Goal: Task Accomplishment & Management: Complete application form

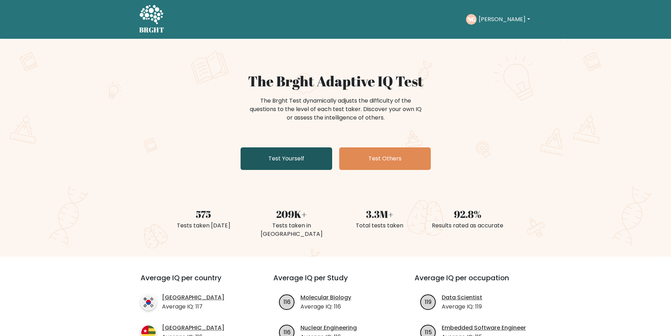
click at [304, 166] on link "Test Yourself" at bounding box center [287, 158] width 92 height 23
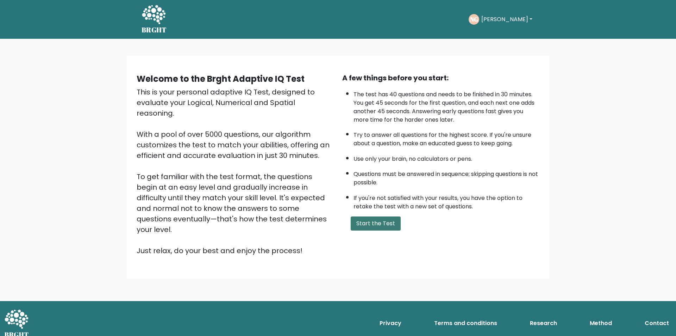
click at [369, 223] on button "Start the Test" at bounding box center [376, 223] width 50 height 14
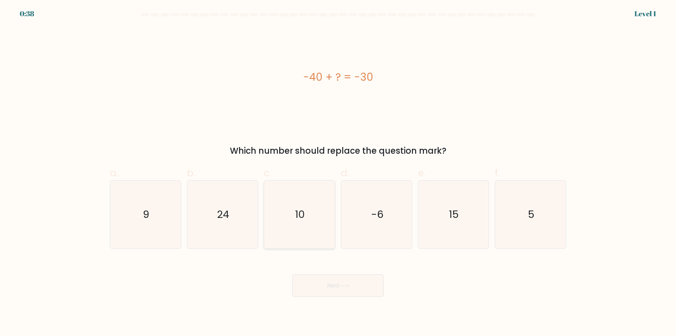
click at [310, 216] on icon "10" at bounding box center [300, 214] width 68 height 68
click at [338, 173] on input "c. 10" at bounding box center [338, 170] width 0 height 5
radio input "true"
click at [343, 291] on button "Next" at bounding box center [338, 285] width 92 height 23
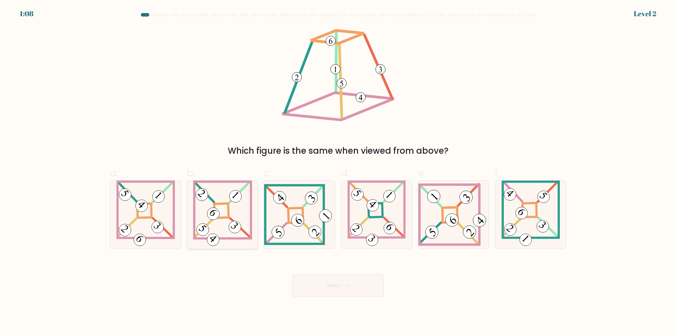
click at [219, 207] on icon at bounding box center [222, 214] width 59 height 68
click at [338, 173] on input "b." at bounding box center [338, 170] width 0 height 5
radio input "true"
click at [313, 282] on button "Next" at bounding box center [338, 285] width 92 height 23
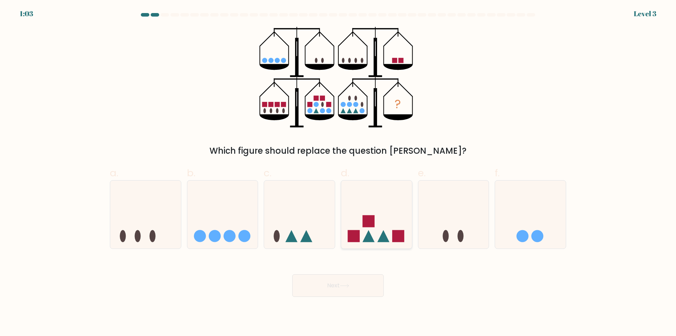
click at [362, 229] on icon at bounding box center [376, 214] width 71 height 58
click at [339, 173] on input "d." at bounding box center [338, 170] width 0 height 5
radio input "true"
click at [341, 293] on button "Next" at bounding box center [338, 285] width 92 height 23
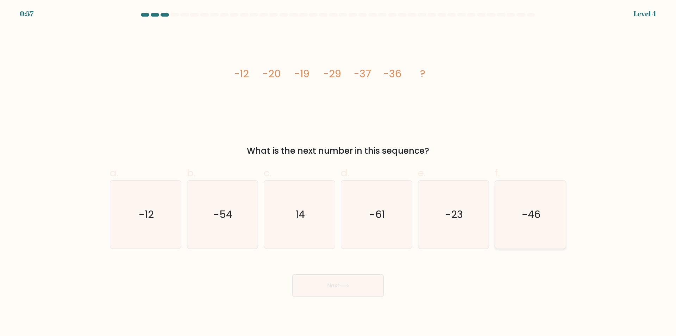
click at [522, 216] on text "-46" at bounding box center [531, 215] width 19 height 14
click at [339, 173] on input "f. -46" at bounding box center [338, 170] width 0 height 5
radio input "true"
click at [346, 288] on button "Next" at bounding box center [338, 285] width 92 height 23
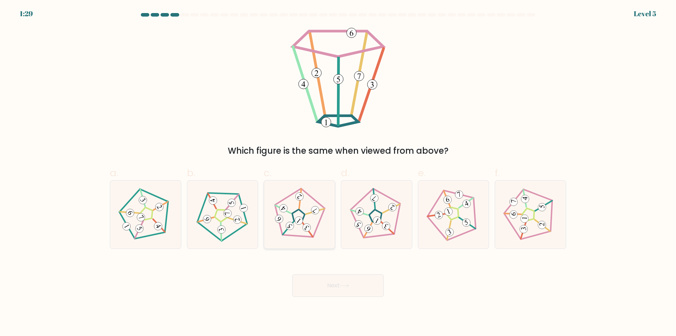
click at [298, 229] on icon at bounding box center [299, 214] width 54 height 54
click at [338, 173] on input "c." at bounding box center [338, 170] width 0 height 5
radio input "true"
click at [333, 285] on button "Next" at bounding box center [338, 285] width 92 height 23
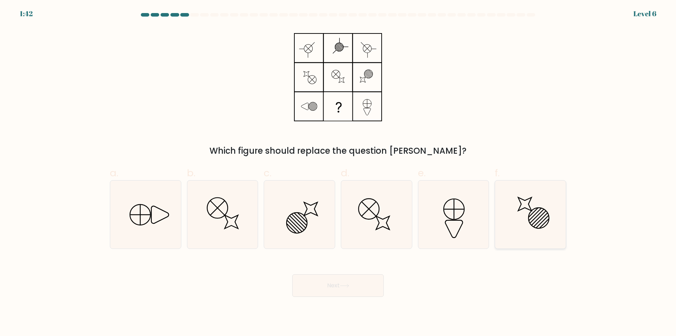
click at [514, 209] on icon at bounding box center [531, 214] width 68 height 68
click at [339, 173] on input "f." at bounding box center [338, 170] width 0 height 5
radio input "true"
click at [213, 218] on icon at bounding box center [222, 214] width 68 height 68
click at [338, 173] on input "b." at bounding box center [338, 170] width 0 height 5
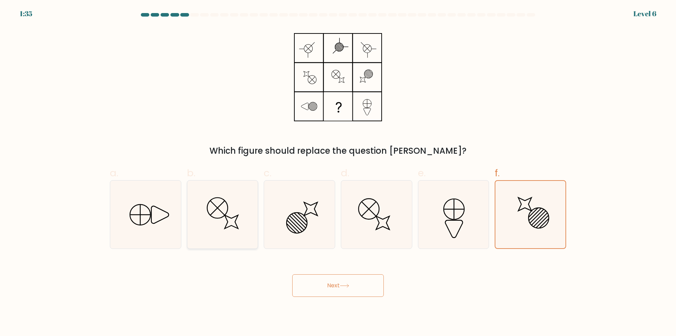
radio input "true"
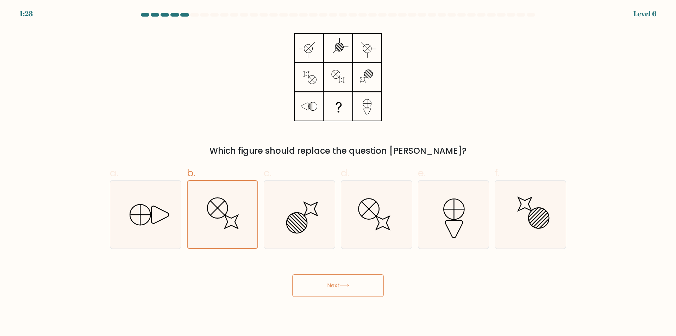
click at [342, 280] on button "Next" at bounding box center [338, 285] width 92 height 23
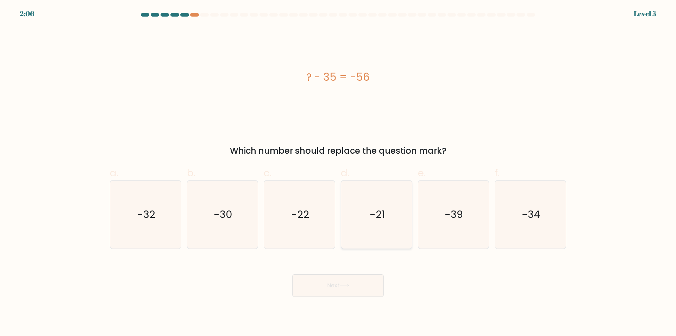
click at [371, 220] on text "-21" at bounding box center [377, 215] width 15 height 14
click at [339, 173] on input "d. -21" at bounding box center [338, 170] width 0 height 5
radio input "true"
click at [367, 300] on body "2:04 Level 5 a." at bounding box center [338, 168] width 676 height 336
click at [365, 292] on button "Next" at bounding box center [338, 285] width 92 height 23
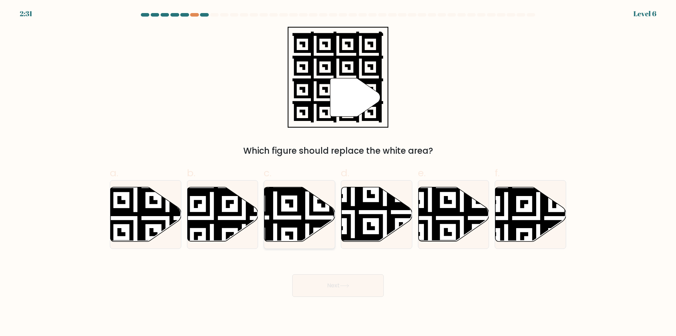
click at [288, 223] on icon at bounding box center [275, 185] width 128 height 128
click at [338, 173] on input "c." at bounding box center [338, 170] width 0 height 5
radio input "true"
click at [353, 277] on button "Next" at bounding box center [338, 285] width 92 height 23
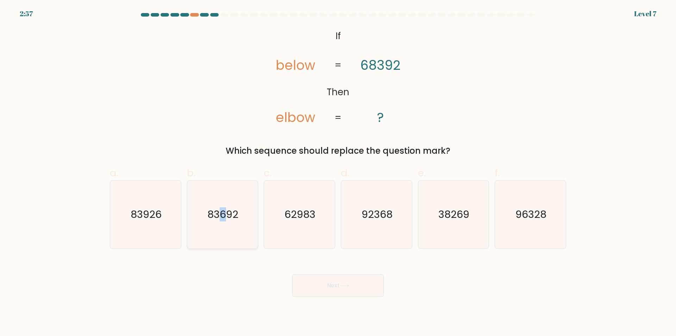
drag, startPoint x: 223, startPoint y: 215, endPoint x: 236, endPoint y: 232, distance: 21.9
click at [225, 214] on text "83692" at bounding box center [223, 215] width 31 height 14
click at [235, 226] on icon "83692" at bounding box center [222, 214] width 68 height 68
click at [338, 173] on input "b. 83692" at bounding box center [338, 170] width 0 height 5
radio input "true"
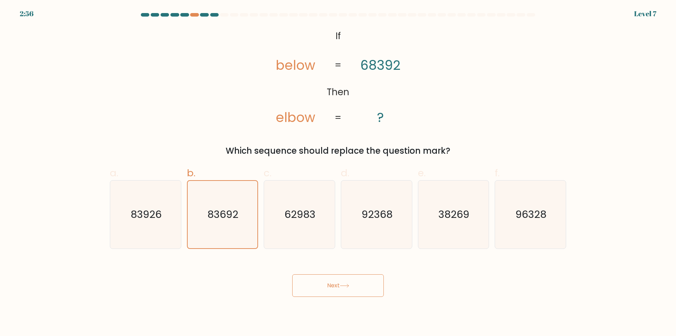
click at [316, 281] on button "Next" at bounding box center [338, 285] width 92 height 23
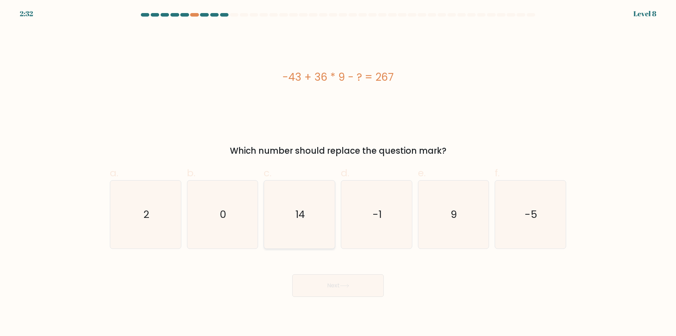
click at [307, 212] on icon "14" at bounding box center [300, 214] width 68 height 68
click at [338, 173] on input "c. 14" at bounding box center [338, 170] width 0 height 5
radio input "true"
click at [343, 288] on button "Next" at bounding box center [338, 285] width 92 height 23
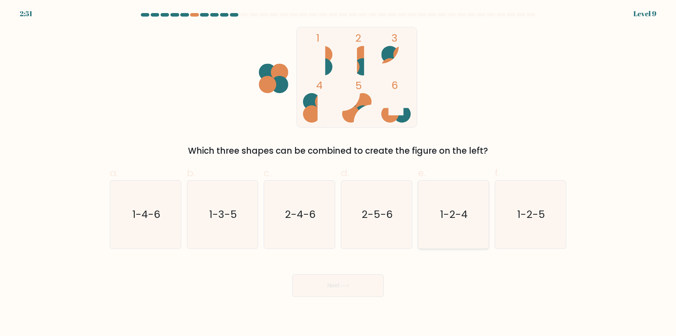
click at [447, 218] on text "1-2-4" at bounding box center [454, 215] width 27 height 14
click at [339, 173] on input "e. 1-2-4" at bounding box center [338, 170] width 0 height 5
radio input "true"
click at [353, 287] on button "Next" at bounding box center [338, 285] width 92 height 23
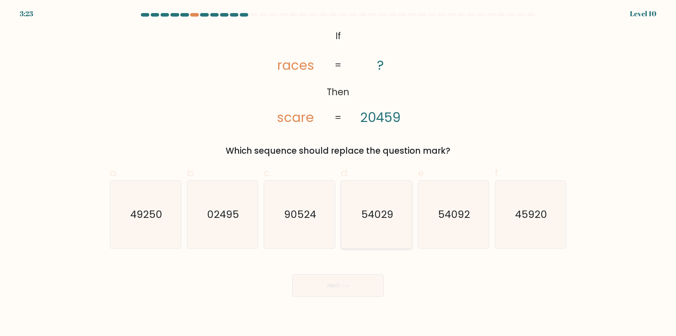
click at [381, 220] on text "54029" at bounding box center [377, 215] width 32 height 14
click at [339, 173] on input "d. 54029" at bounding box center [338, 170] width 0 height 5
radio input "true"
click at [444, 213] on text "54092" at bounding box center [454, 215] width 32 height 14
click at [339, 173] on input "e. 54092" at bounding box center [338, 170] width 0 height 5
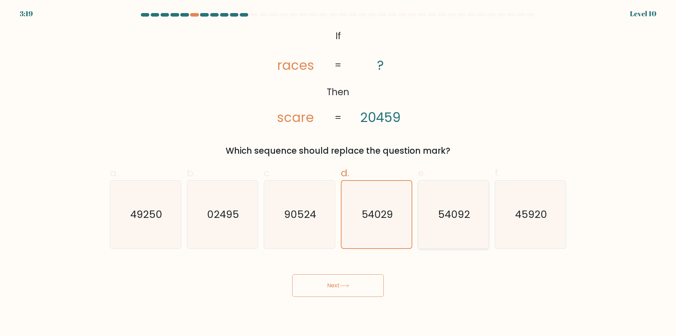
radio input "true"
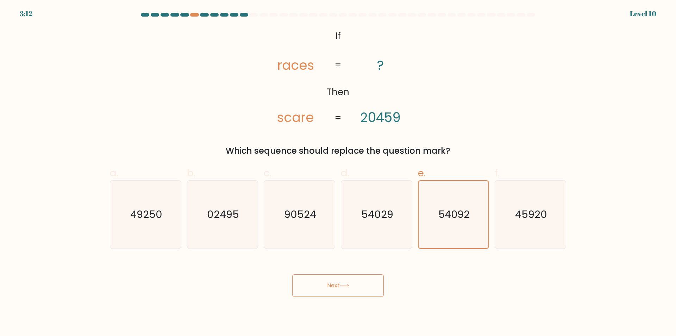
click at [352, 284] on button "Next" at bounding box center [338, 285] width 92 height 23
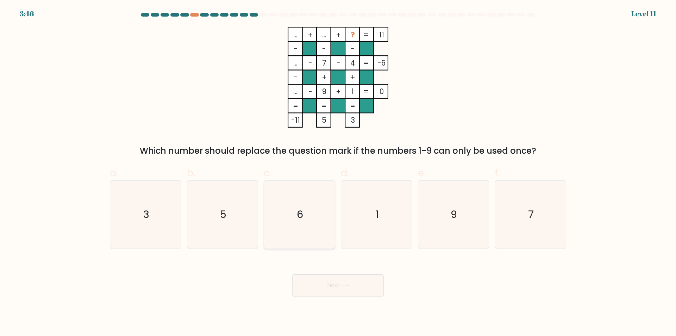
click at [297, 217] on icon "6" at bounding box center [300, 214] width 68 height 68
click at [338, 173] on input "c. 6" at bounding box center [338, 170] width 0 height 5
radio input "true"
click at [306, 291] on button "Next" at bounding box center [338, 285] width 92 height 23
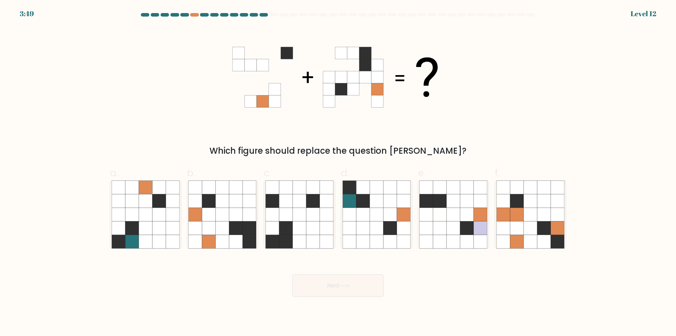
drag, startPoint x: 533, startPoint y: 230, endPoint x: 525, endPoint y: 262, distance: 33.6
click at [525, 262] on form at bounding box center [338, 155] width 676 height 284
click at [532, 231] on icon at bounding box center [530, 227] width 13 height 13
click at [339, 173] on input "f." at bounding box center [338, 170] width 0 height 5
radio input "true"
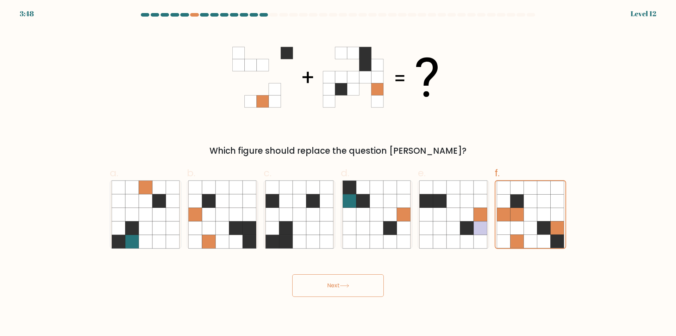
click at [348, 283] on button "Next" at bounding box center [338, 285] width 92 height 23
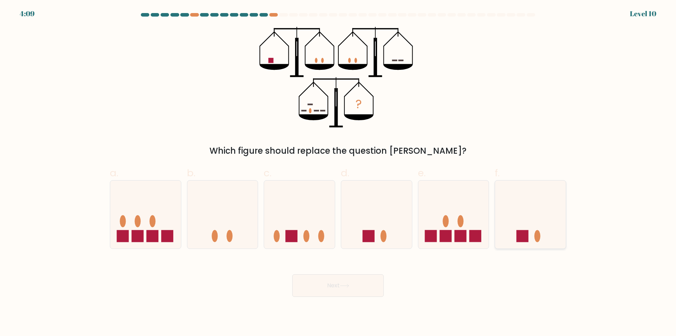
click at [520, 230] on rect at bounding box center [523, 236] width 12 height 12
click at [339, 173] on input "f." at bounding box center [338, 170] width 0 height 5
radio input "true"
click at [345, 291] on button "Next" at bounding box center [338, 285] width 92 height 23
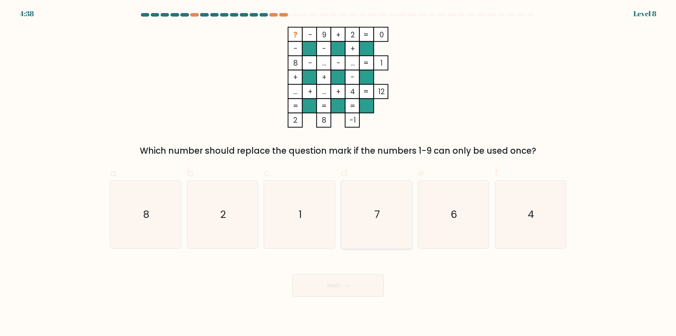
click at [373, 224] on icon "7" at bounding box center [377, 214] width 68 height 68
click at [339, 173] on input "d. 7" at bounding box center [338, 170] width 0 height 5
radio input "true"
click at [342, 284] on icon at bounding box center [345, 286] width 10 height 4
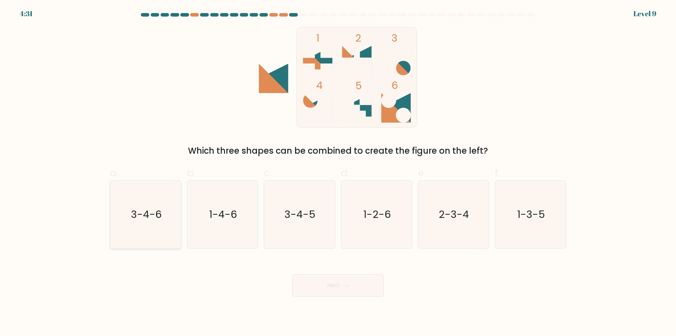
click at [164, 219] on icon "3-4-6" at bounding box center [146, 214] width 68 height 68
click at [338, 173] on input "a. 3-4-6" at bounding box center [338, 170] width 0 height 5
radio input "true"
click at [356, 293] on button "Next" at bounding box center [338, 285] width 92 height 23
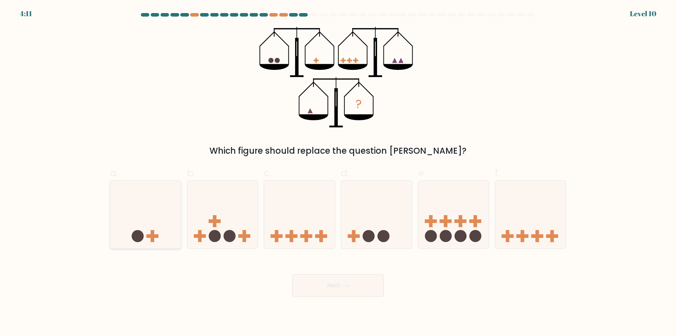
click at [173, 212] on icon at bounding box center [145, 214] width 71 height 58
click at [338, 173] on input "a." at bounding box center [338, 170] width 0 height 5
radio input "true"
click at [333, 287] on button "Next" at bounding box center [338, 285] width 92 height 23
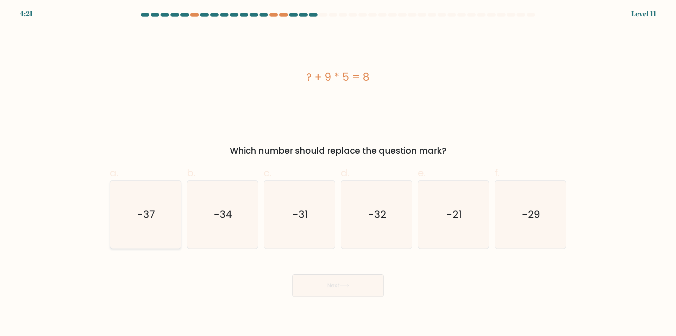
click at [146, 226] on icon "-37" at bounding box center [146, 214] width 68 height 68
click at [338, 173] on input "a. -37" at bounding box center [338, 170] width 0 height 5
radio input "true"
click at [347, 280] on button "Next" at bounding box center [338, 285] width 92 height 23
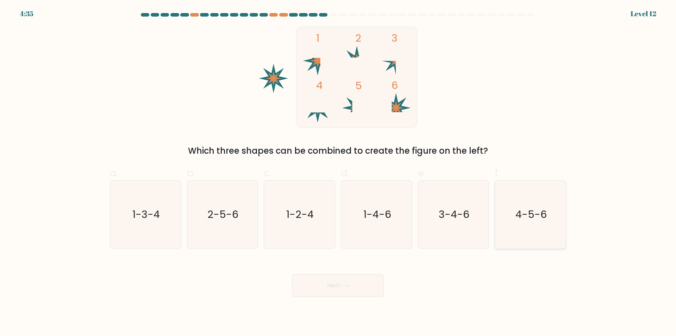
click at [527, 218] on text "4-5-6" at bounding box center [531, 215] width 31 height 14
click at [339, 173] on input "f. 4-5-6" at bounding box center [338, 170] width 0 height 5
radio input "true"
click at [363, 283] on button "Next" at bounding box center [338, 285] width 92 height 23
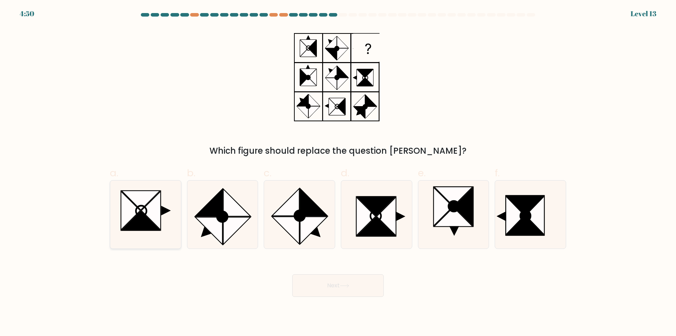
click at [145, 211] on icon at bounding box center [150, 210] width 19 height 39
click at [338, 173] on input "a." at bounding box center [338, 170] width 0 height 5
radio input "true"
click at [439, 214] on icon at bounding box center [443, 206] width 19 height 39
click at [339, 173] on input "e." at bounding box center [338, 170] width 0 height 5
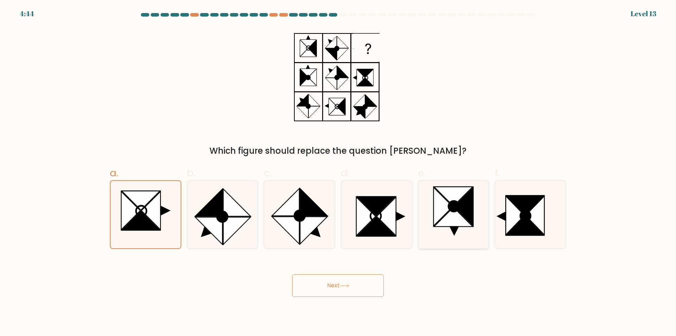
radio input "true"
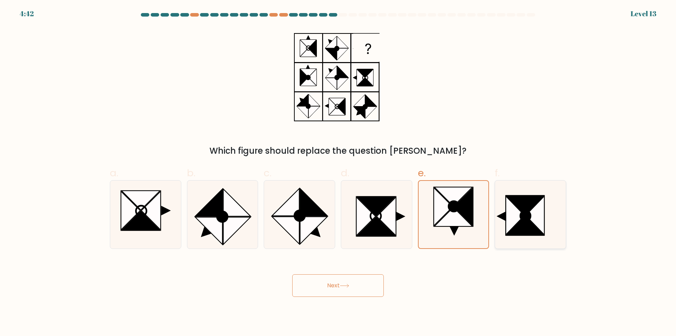
click at [520, 224] on icon at bounding box center [525, 225] width 37 height 19
click at [339, 173] on input "f." at bounding box center [338, 170] width 0 height 5
radio input "true"
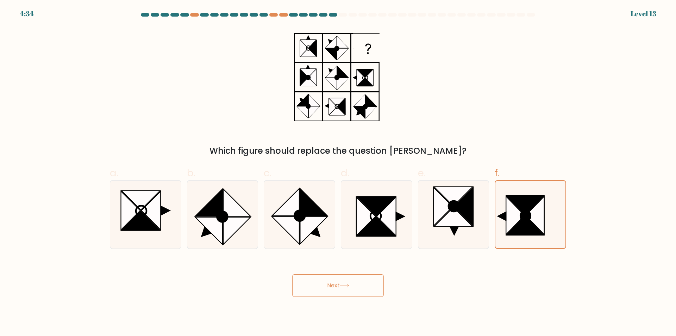
click at [345, 292] on button "Next" at bounding box center [338, 285] width 92 height 23
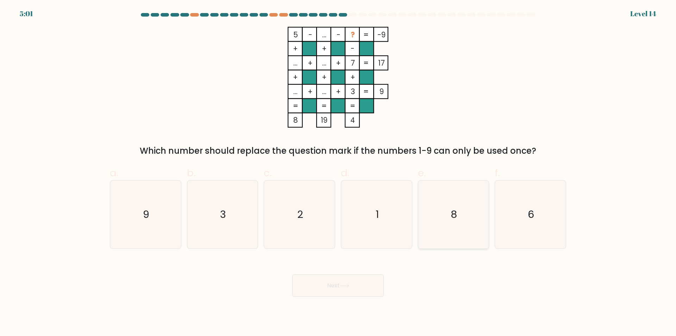
click at [460, 212] on icon "8" at bounding box center [454, 214] width 68 height 68
click at [339, 173] on input "e. 8" at bounding box center [338, 170] width 0 height 5
radio input "true"
click at [341, 302] on body "4:59 Level 14" at bounding box center [338, 168] width 676 height 336
click at [344, 295] on button "Next" at bounding box center [338, 285] width 92 height 23
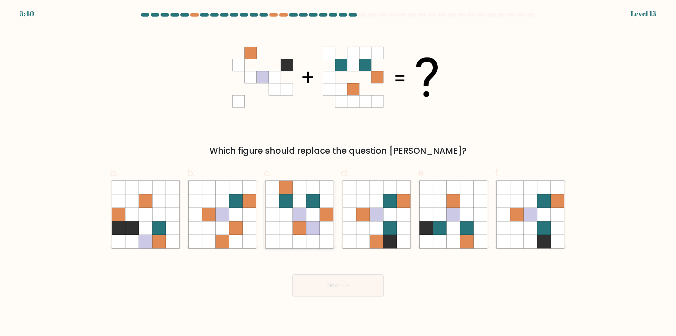
click at [320, 221] on icon at bounding box center [313, 214] width 13 height 13
click at [338, 173] on input "c." at bounding box center [338, 170] width 0 height 5
radio input "true"
click at [347, 290] on button "Next" at bounding box center [338, 285] width 92 height 23
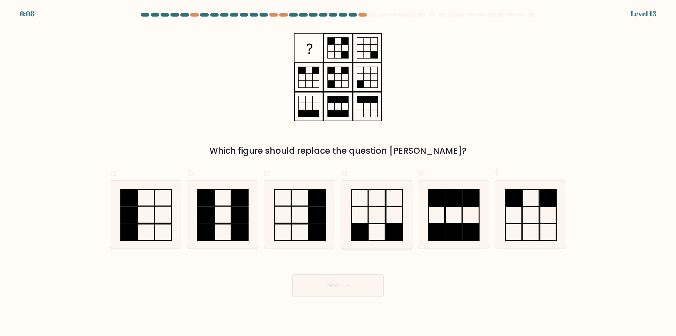
click at [390, 232] on rect at bounding box center [394, 232] width 16 height 17
click at [339, 173] on input "d." at bounding box center [338, 170] width 0 height 5
radio input "true"
click at [368, 291] on button "Next" at bounding box center [338, 285] width 92 height 23
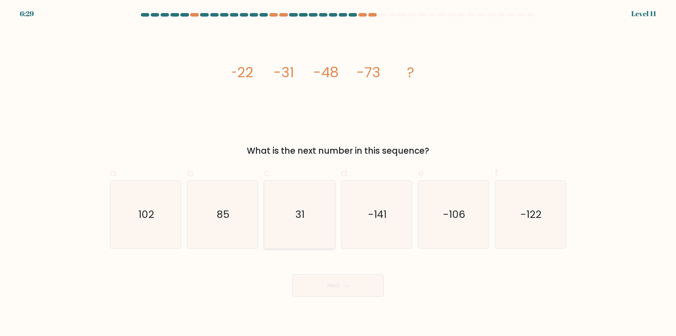
click at [335, 222] on div "31" at bounding box center [300, 214] width 72 height 69
click at [338, 173] on input "c. 31" at bounding box center [338, 170] width 0 height 5
radio input "true"
click at [401, 218] on icon "-141" at bounding box center [377, 214] width 68 height 68
click at [339, 173] on input "d. -141" at bounding box center [338, 170] width 0 height 5
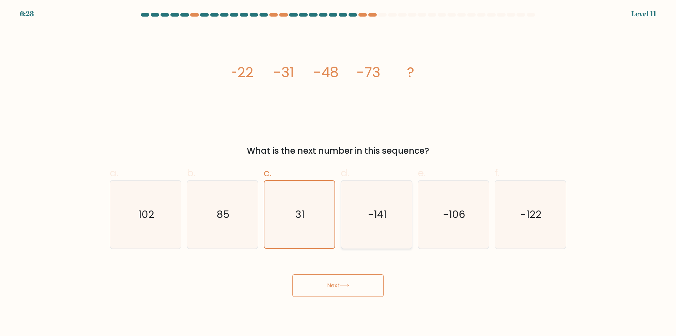
radio input "true"
click at [462, 213] on text "-106" at bounding box center [454, 215] width 22 height 14
click at [339, 173] on input "e. -106" at bounding box center [338, 170] width 0 height 5
radio input "true"
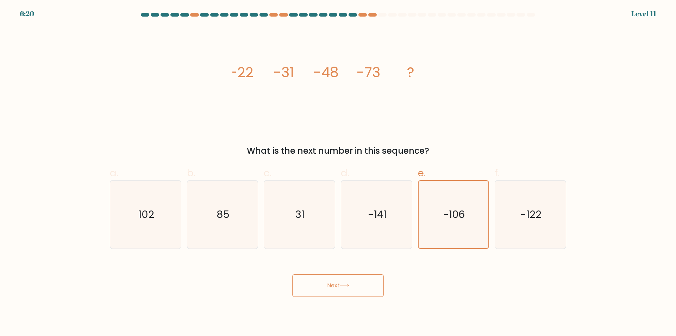
click at [365, 290] on button "Next" at bounding box center [338, 285] width 92 height 23
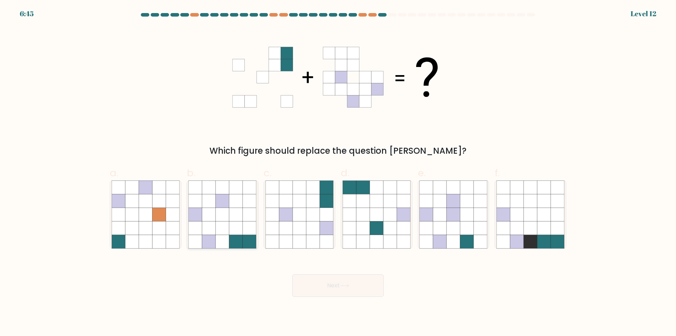
click at [239, 186] on icon at bounding box center [235, 187] width 13 height 13
click at [338, 173] on input "b." at bounding box center [338, 170] width 0 height 5
radio input "true"
click at [325, 287] on button "Next" at bounding box center [338, 285] width 92 height 23
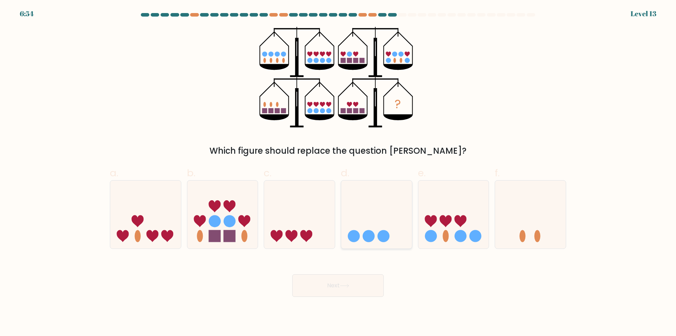
click at [389, 234] on circle at bounding box center [384, 236] width 12 height 12
click at [339, 173] on input "d." at bounding box center [338, 170] width 0 height 5
radio input "true"
click at [239, 239] on icon at bounding box center [222, 214] width 71 height 58
click at [338, 173] on input "b." at bounding box center [338, 170] width 0 height 5
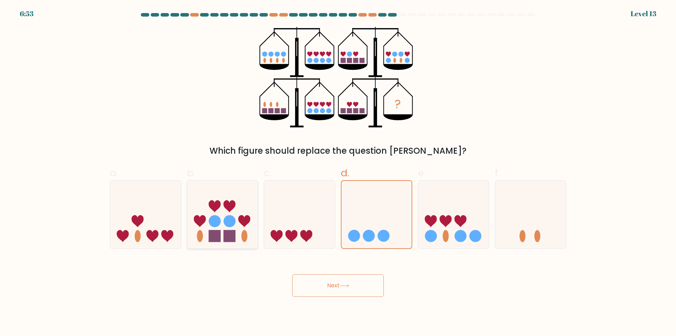
radio input "true"
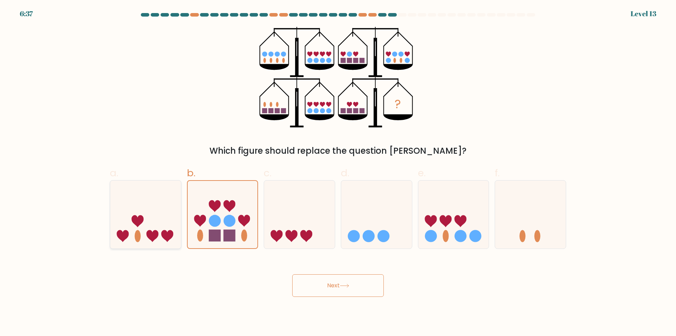
click at [159, 233] on icon at bounding box center [153, 236] width 12 height 12
click at [338, 173] on input "a." at bounding box center [338, 170] width 0 height 5
radio input "true"
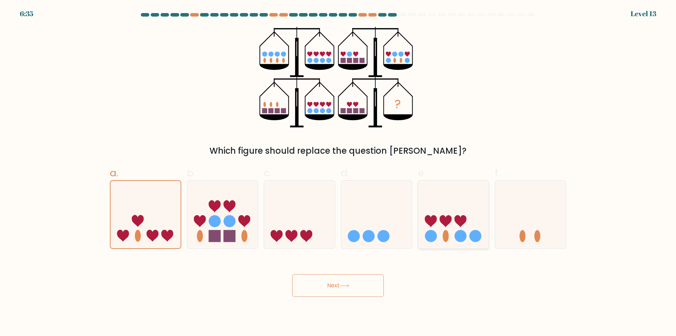
click at [458, 230] on icon at bounding box center [454, 214] width 71 height 58
click at [339, 173] on input "e." at bounding box center [338, 170] width 0 height 5
radio input "true"
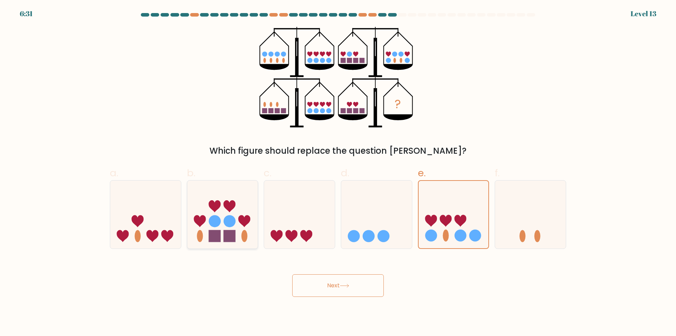
click at [215, 227] on circle at bounding box center [215, 221] width 12 height 12
click at [338, 173] on input "b." at bounding box center [338, 170] width 0 height 5
radio input "true"
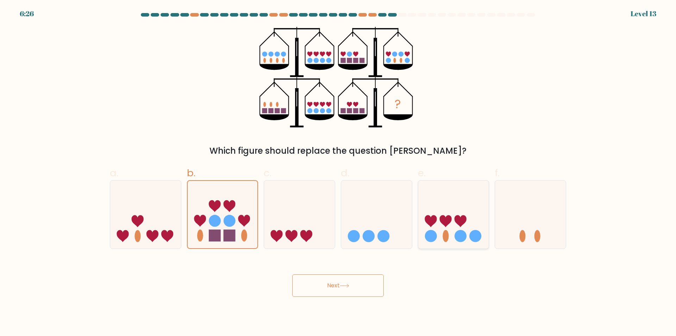
click at [470, 224] on icon at bounding box center [454, 214] width 71 height 58
click at [339, 173] on input "e." at bounding box center [338, 170] width 0 height 5
radio input "true"
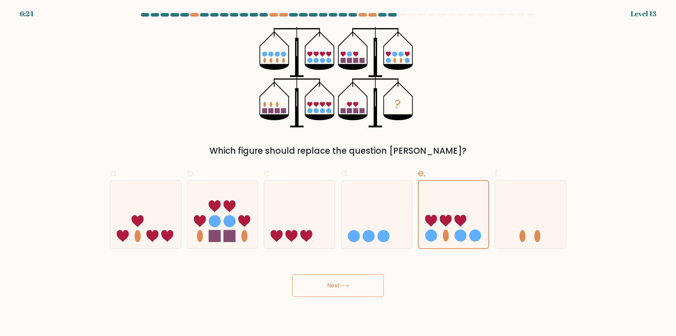
click at [361, 282] on button "Next" at bounding box center [338, 285] width 92 height 23
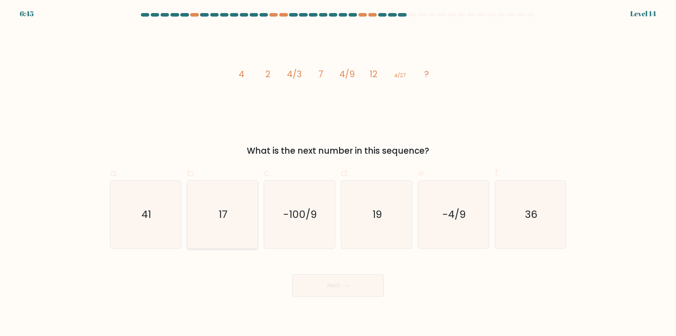
click at [209, 224] on icon "17" at bounding box center [222, 214] width 68 height 68
click at [338, 173] on input "b. 17" at bounding box center [338, 170] width 0 height 5
radio input "true"
click at [361, 217] on icon "19" at bounding box center [377, 214] width 68 height 68
click at [339, 173] on input "d. 19" at bounding box center [338, 170] width 0 height 5
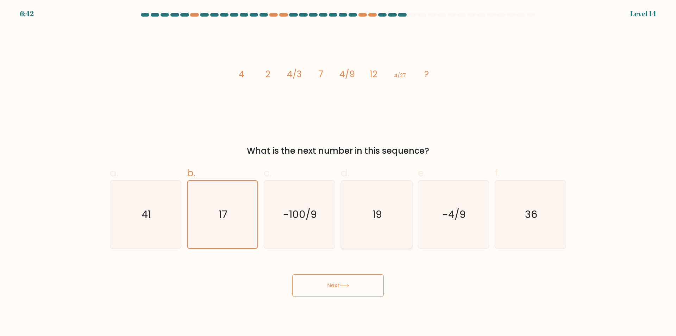
radio input "true"
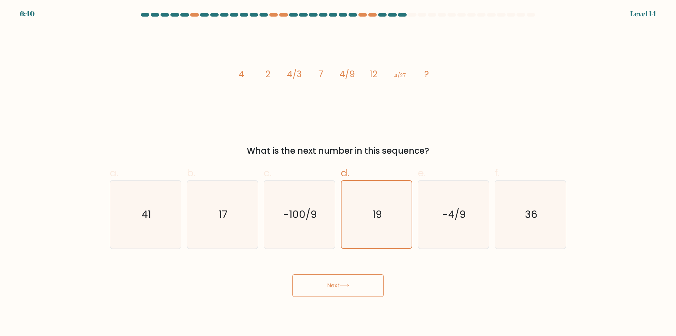
click at [352, 282] on button "Next" at bounding box center [338, 285] width 92 height 23
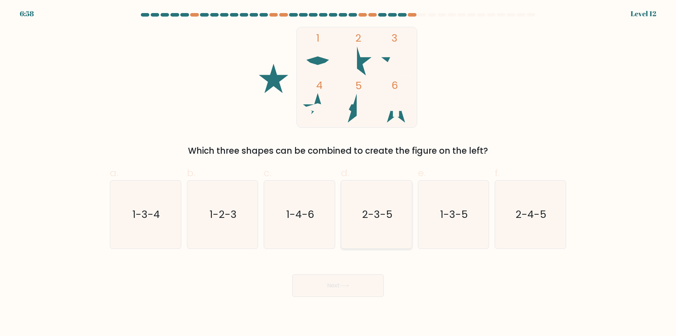
click at [386, 216] on text "2-3-5" at bounding box center [377, 215] width 31 height 14
click at [339, 173] on input "d. 2-3-5" at bounding box center [338, 170] width 0 height 5
radio input "true"
click at [366, 285] on button "Next" at bounding box center [338, 285] width 92 height 23
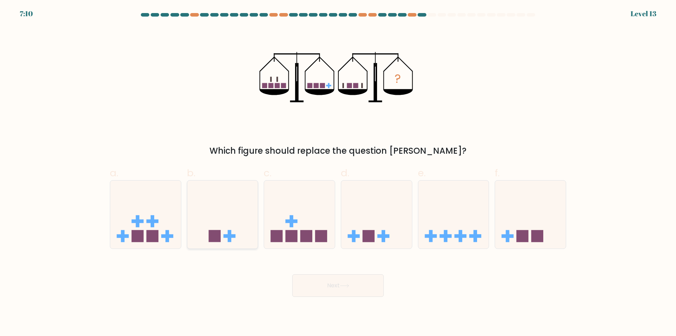
click at [236, 235] on icon at bounding box center [222, 214] width 71 height 58
click at [338, 173] on input "b." at bounding box center [338, 170] width 0 height 5
radio input "true"
click at [345, 290] on button "Next" at bounding box center [338, 285] width 92 height 23
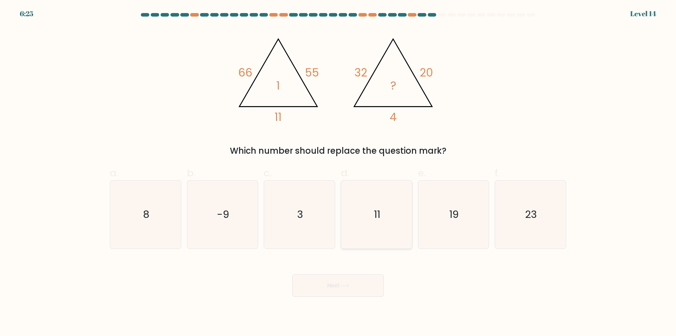
click at [366, 217] on icon "11" at bounding box center [377, 214] width 68 height 68
click at [339, 173] on input "d. 11" at bounding box center [338, 170] width 0 height 5
radio input "true"
click at [453, 230] on icon "19" at bounding box center [454, 214] width 68 height 68
click at [339, 173] on input "e. 19" at bounding box center [338, 170] width 0 height 5
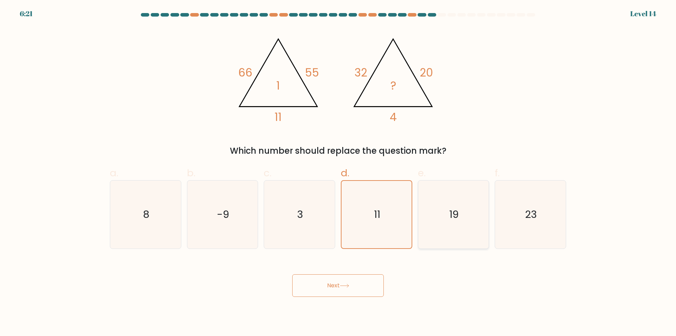
radio input "true"
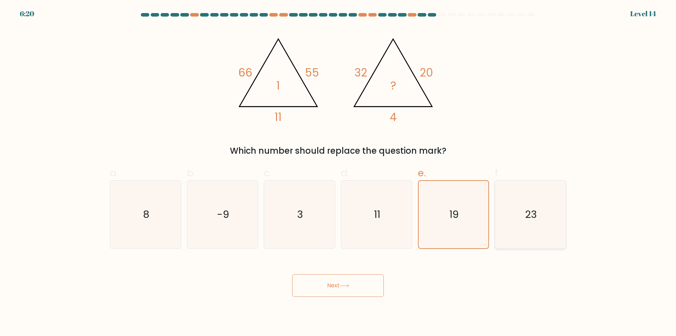
click at [511, 203] on icon "23" at bounding box center [531, 214] width 68 height 68
click at [339, 173] on input "f. 23" at bounding box center [338, 170] width 0 height 5
radio input "true"
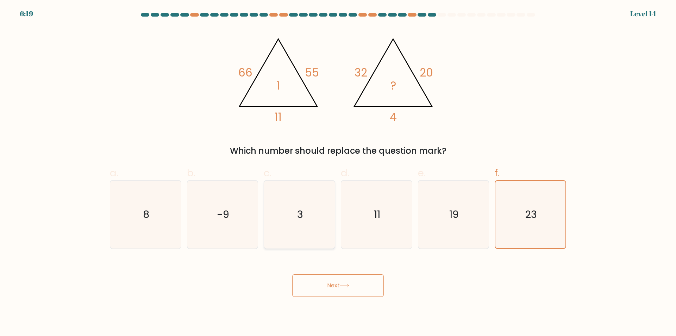
click at [309, 213] on icon "3" at bounding box center [300, 214] width 68 height 68
click at [338, 173] on input "c. 3" at bounding box center [338, 170] width 0 height 5
radio input "true"
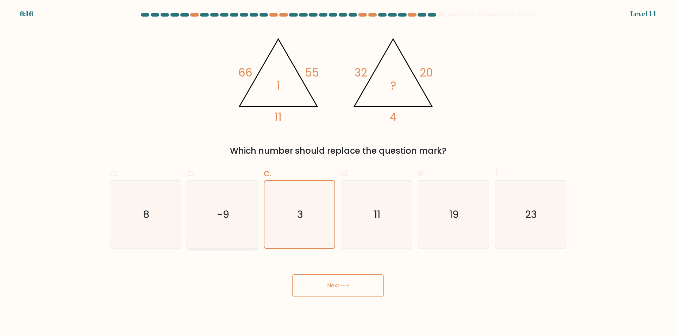
click at [227, 220] on text "-9" at bounding box center [223, 215] width 12 height 14
click at [338, 173] on input "b. -9" at bounding box center [338, 170] width 0 height 5
radio input "true"
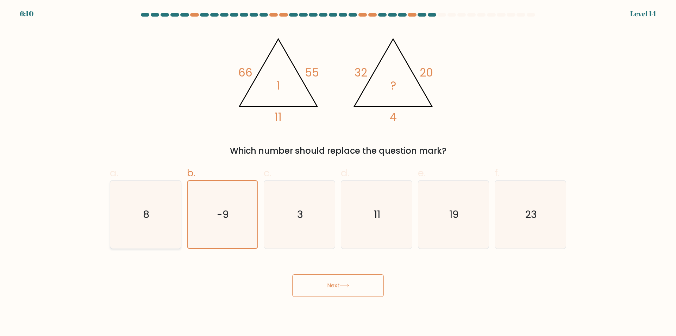
click at [163, 223] on icon "8" at bounding box center [146, 214] width 68 height 68
click at [338, 173] on input "a. 8" at bounding box center [338, 170] width 0 height 5
radio input "true"
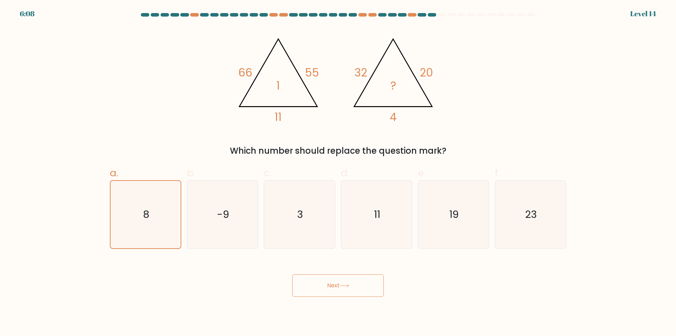
click at [323, 275] on button "Next" at bounding box center [338, 285] width 92 height 23
click at [331, 280] on button "Next" at bounding box center [338, 285] width 92 height 23
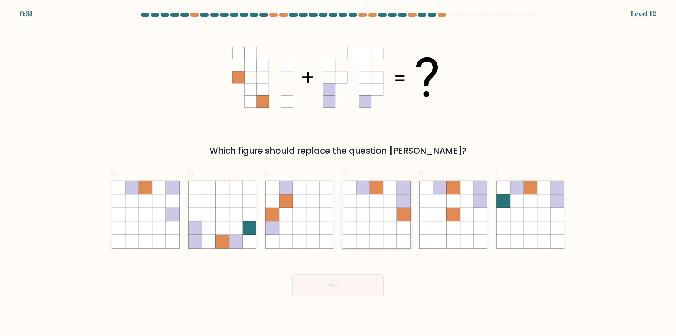
click at [378, 197] on icon at bounding box center [376, 200] width 13 height 13
click at [339, 173] on input "d." at bounding box center [338, 170] width 0 height 5
radio input "true"
click at [338, 290] on button "Next" at bounding box center [338, 285] width 92 height 23
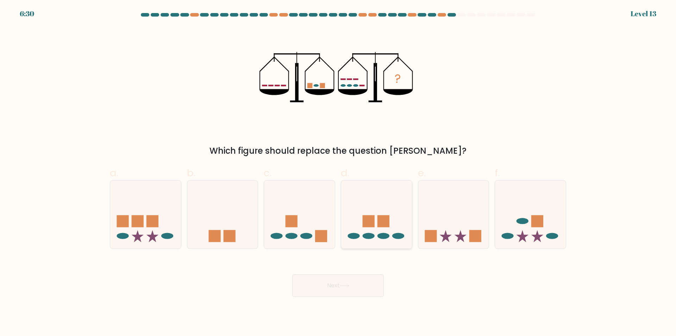
click at [382, 222] on rect at bounding box center [384, 221] width 12 height 12
click at [339, 173] on input "d." at bounding box center [338, 170] width 0 height 5
radio input "true"
click at [372, 282] on button "Next" at bounding box center [338, 285] width 92 height 23
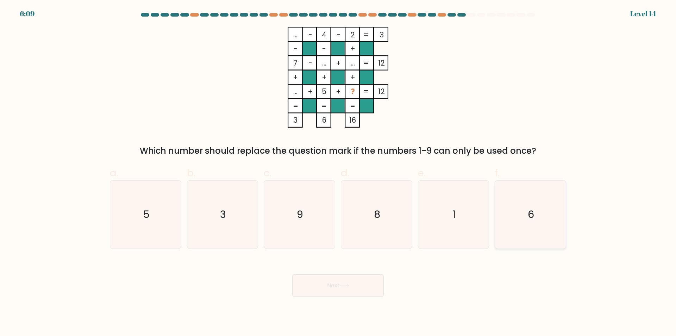
click at [534, 216] on text "6" at bounding box center [531, 215] width 6 height 14
click at [339, 173] on input "f. 6" at bounding box center [338, 170] width 0 height 5
radio input "true"
click at [324, 292] on button "Next" at bounding box center [338, 285] width 92 height 23
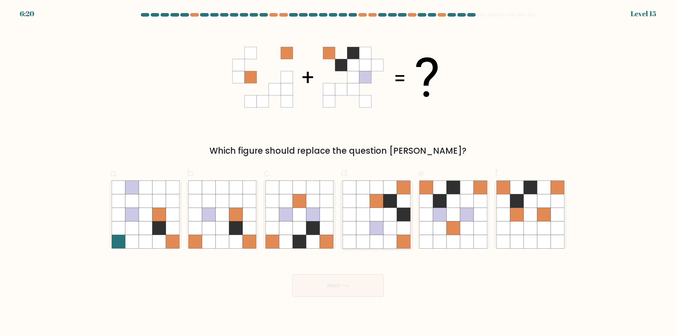
click at [398, 204] on icon at bounding box center [403, 200] width 13 height 13
click at [339, 173] on input "d." at bounding box center [338, 170] width 0 height 5
radio input "true"
click at [337, 294] on button "Next" at bounding box center [338, 285] width 92 height 23
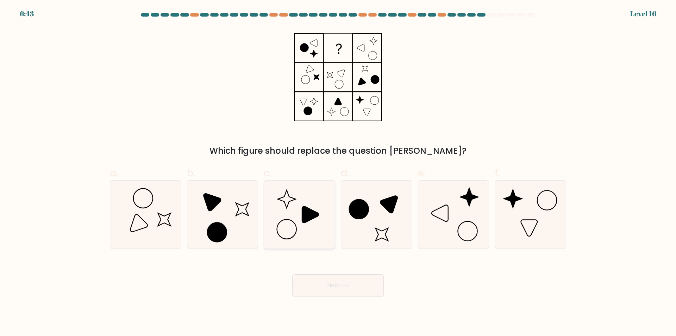
click at [295, 217] on icon at bounding box center [300, 214] width 68 height 68
click at [338, 173] on input "c." at bounding box center [338, 170] width 0 height 5
radio input "true"
click at [297, 216] on icon at bounding box center [299, 214] width 67 height 67
click at [338, 173] on input "c." at bounding box center [338, 170] width 0 height 5
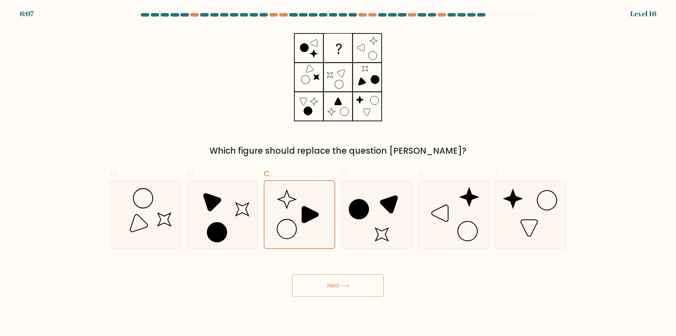
click at [335, 287] on button "Next" at bounding box center [338, 285] width 92 height 23
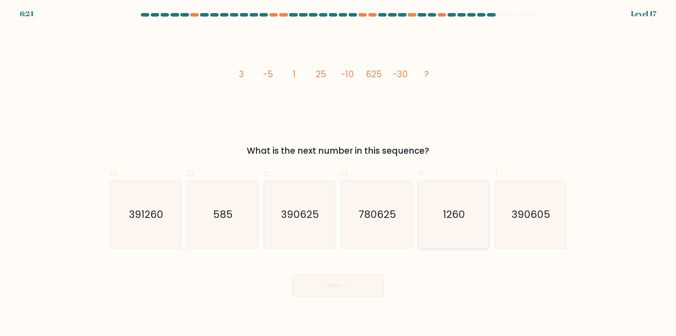
click at [456, 211] on text "1260" at bounding box center [454, 215] width 22 height 14
click at [339, 173] on input "e. 1260" at bounding box center [338, 170] width 0 height 5
radio input "true"
click at [359, 283] on button "Next" at bounding box center [338, 285] width 92 height 23
click at [321, 287] on button "Next" at bounding box center [338, 285] width 92 height 23
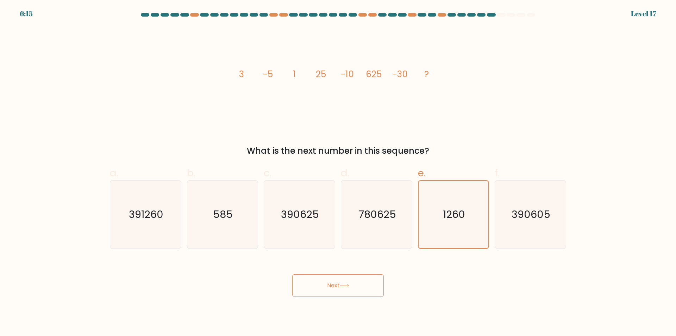
click at [338, 289] on button "Next" at bounding box center [338, 285] width 92 height 23
click at [204, 85] on div "image/svg+xml 3 -5 1 25 -10 625 -30 ? What is the next number in this sequence?" at bounding box center [338, 92] width 465 height 130
click at [361, 212] on text "780625" at bounding box center [378, 215] width 38 height 14
click at [339, 173] on input "d. 780625" at bounding box center [338, 170] width 0 height 5
radio input "true"
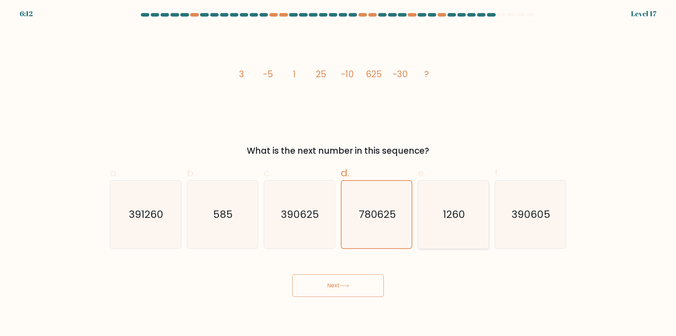
click at [457, 216] on text "1260" at bounding box center [454, 215] width 22 height 14
click at [339, 173] on input "e. 1260" at bounding box center [338, 170] width 0 height 5
radio input "true"
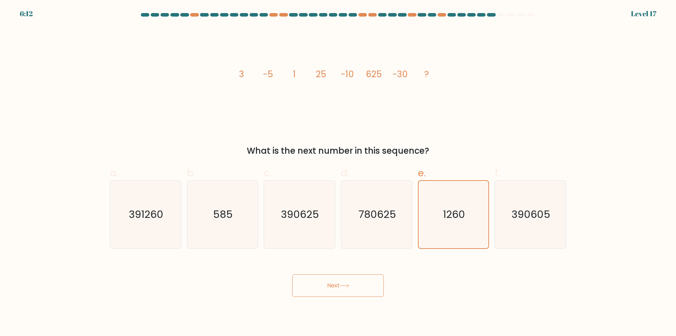
click at [336, 277] on button "Next" at bounding box center [338, 285] width 92 height 23
click at [336, 282] on button "Next" at bounding box center [338, 285] width 92 height 23
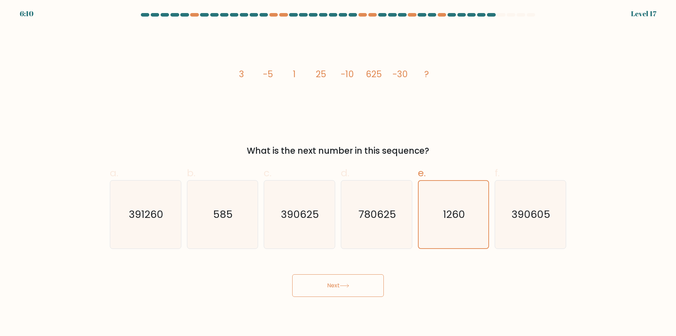
click at [336, 282] on button "Next" at bounding box center [338, 285] width 92 height 23
click at [321, 290] on button "Next" at bounding box center [338, 285] width 92 height 23
click at [386, 228] on icon "780625" at bounding box center [377, 214] width 68 height 68
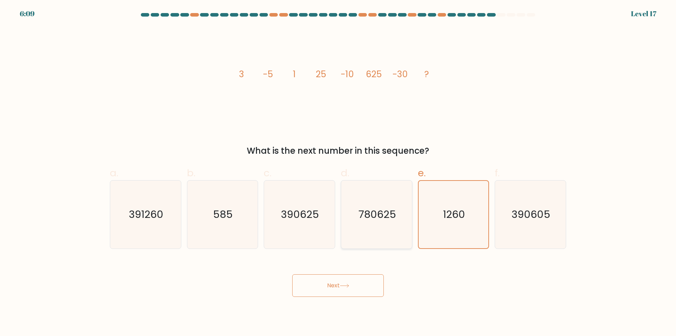
click at [339, 173] on input "d. 780625" at bounding box center [338, 170] width 0 height 5
radio input "true"
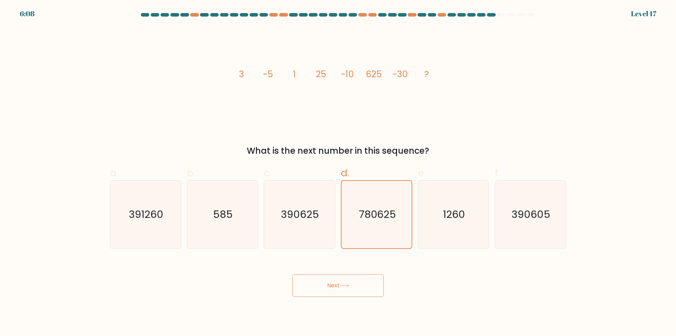
click at [340, 289] on button "Next" at bounding box center [338, 285] width 92 height 23
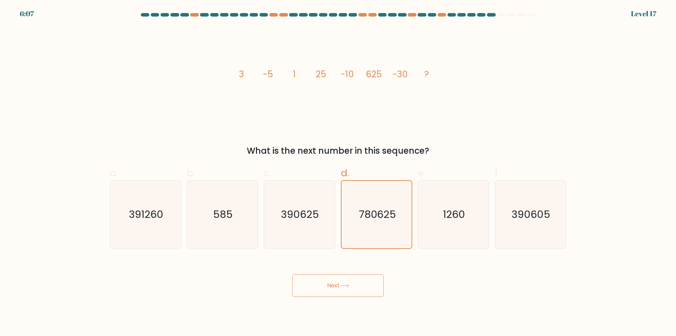
click at [340, 289] on button "Next" at bounding box center [338, 285] width 92 height 23
click at [341, 288] on button "Next" at bounding box center [338, 285] width 92 height 23
click at [342, 287] on button "Next" at bounding box center [338, 285] width 92 height 23
click at [343, 287] on icon at bounding box center [345, 286] width 10 height 4
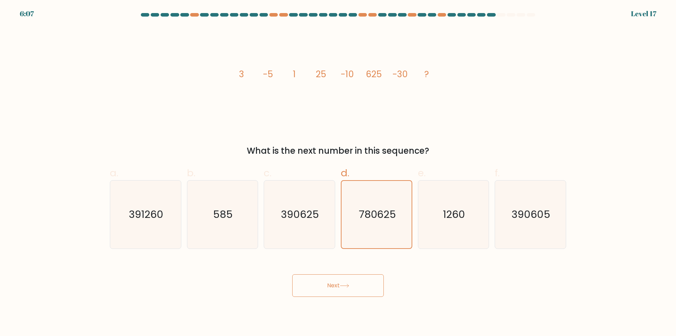
click at [343, 287] on icon at bounding box center [345, 286] width 10 height 4
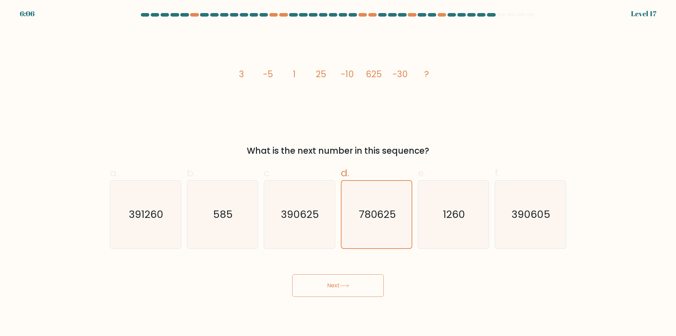
click at [343, 287] on icon at bounding box center [345, 286] width 10 height 4
click at [346, 290] on button "Next" at bounding box center [338, 285] width 92 height 23
drag, startPoint x: 346, startPoint y: 290, endPoint x: 335, endPoint y: 286, distance: 11.7
click at [335, 287] on button "Next" at bounding box center [338, 285] width 92 height 23
click at [335, 286] on button "Next" at bounding box center [338, 285] width 92 height 23
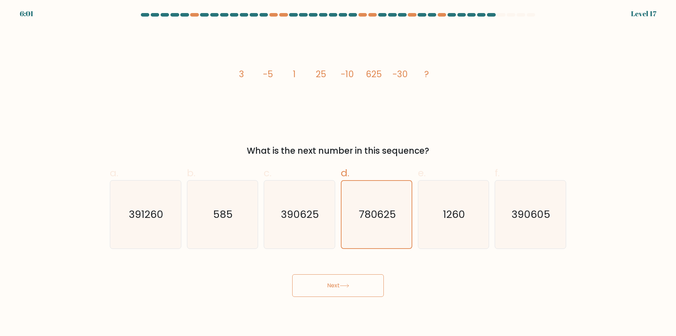
click at [335, 286] on button "Next" at bounding box center [338, 285] width 92 height 23
click at [102, 243] on form at bounding box center [338, 155] width 676 height 284
click at [471, 210] on icon "1260" at bounding box center [454, 214] width 68 height 68
click at [339, 173] on input "e. 1260" at bounding box center [338, 170] width 0 height 5
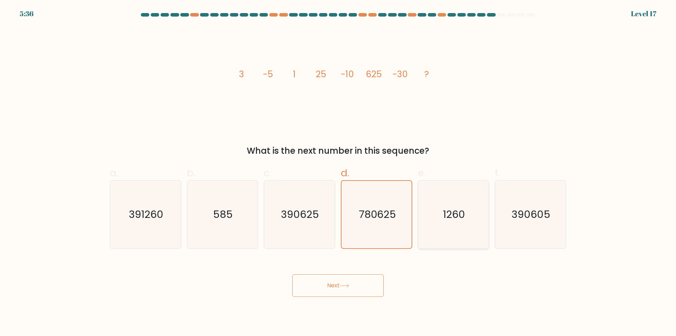
radio input "true"
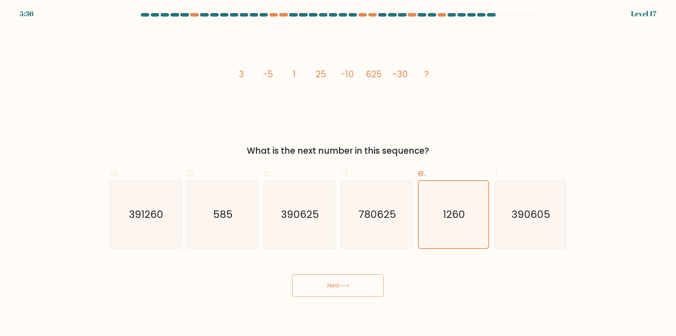
click at [362, 278] on button "Next" at bounding box center [338, 285] width 92 height 23
click at [361, 280] on button "Next" at bounding box center [338, 285] width 92 height 23
click at [348, 291] on button "Next" at bounding box center [338, 285] width 92 height 23
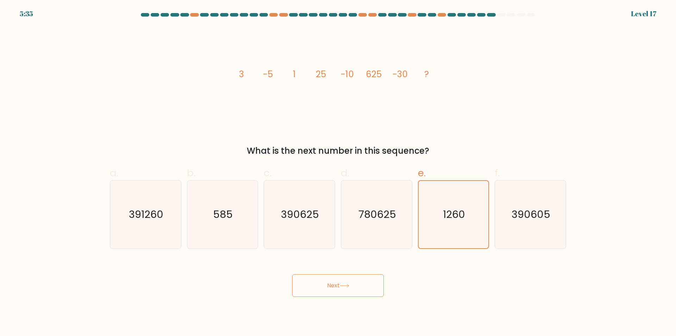
click at [347, 285] on icon at bounding box center [345, 286] width 10 height 4
click at [349, 285] on icon at bounding box center [345, 286] width 10 height 4
click at [344, 288] on button "Next" at bounding box center [338, 285] width 92 height 23
click at [460, 218] on text "1260" at bounding box center [455, 214] width 22 height 14
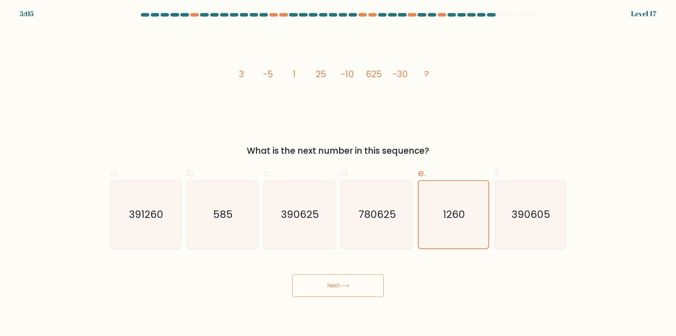
click at [339, 173] on input "e. 1260" at bounding box center [338, 170] width 0 height 5
click at [351, 223] on icon "780625" at bounding box center [377, 214] width 68 height 68
click at [339, 173] on input "d. 780625" at bounding box center [338, 170] width 0 height 5
radio input "true"
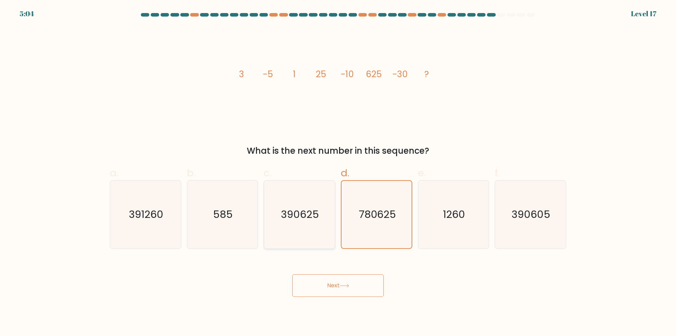
click at [324, 221] on icon "390625" at bounding box center [300, 214] width 68 height 68
click at [338, 173] on input "c. 390625" at bounding box center [338, 170] width 0 height 5
radio input "true"
click at [368, 217] on text "780625" at bounding box center [378, 215] width 38 height 14
click at [339, 173] on input "d. 780625" at bounding box center [338, 170] width 0 height 5
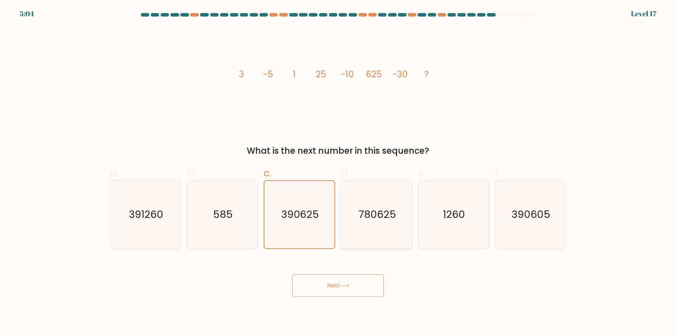
radio input "true"
click at [446, 215] on text "1260" at bounding box center [454, 215] width 22 height 14
click at [339, 173] on input "e. 1260" at bounding box center [338, 170] width 0 height 5
radio input "true"
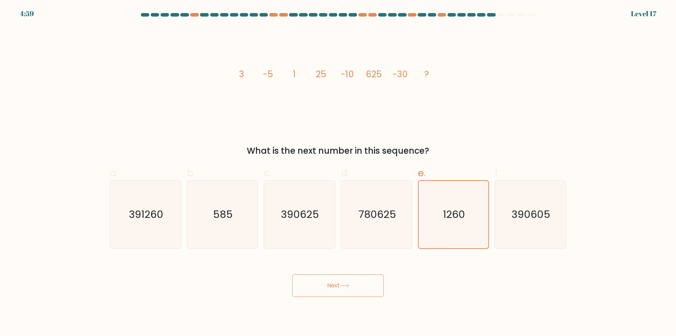
click at [97, 70] on form at bounding box center [338, 155] width 676 height 284
click at [285, 49] on icon "image/svg+xml 3 -5 1 25 -10 625 -30 ?" at bounding box center [338, 77] width 211 height 101
click at [452, 217] on text "1260" at bounding box center [454, 215] width 22 height 14
click at [339, 173] on input "e. 1260" at bounding box center [338, 170] width 0 height 5
radio input "true"
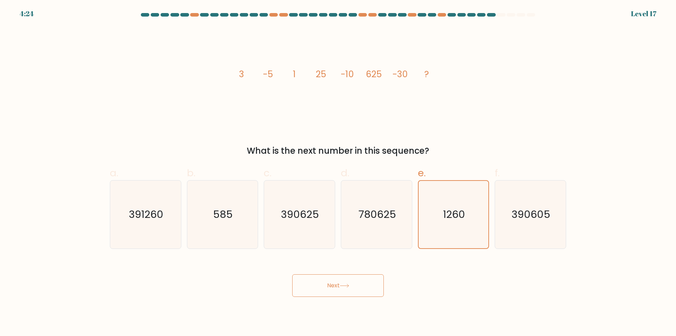
click at [355, 286] on button "Next" at bounding box center [338, 285] width 92 height 23
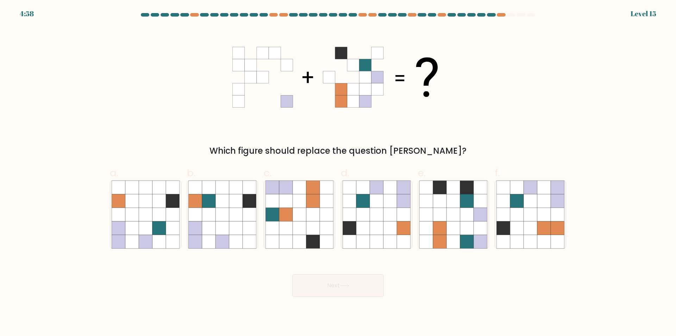
click at [79, 262] on form at bounding box center [338, 155] width 676 height 284
click at [82, 211] on form at bounding box center [338, 155] width 676 height 284
click at [537, 210] on icon at bounding box center [530, 214] width 13 height 13
click at [339, 173] on input "f." at bounding box center [338, 170] width 0 height 5
radio input "true"
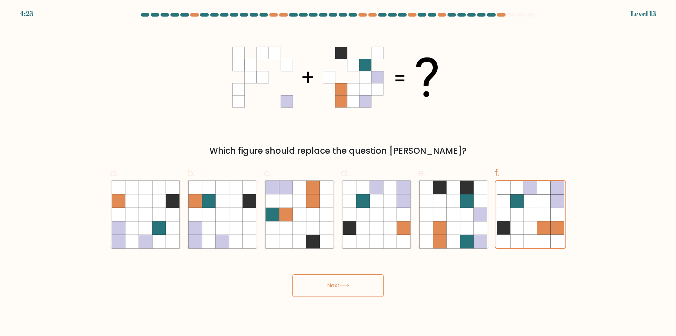
click at [352, 297] on body "4:25 Level 15" at bounding box center [338, 168] width 676 height 336
click at [349, 285] on icon at bounding box center [345, 286] width 10 height 4
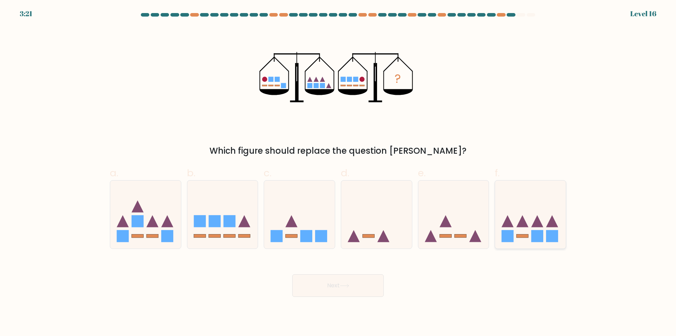
click at [524, 231] on icon at bounding box center [530, 214] width 71 height 58
click at [339, 173] on input "f." at bounding box center [338, 170] width 0 height 5
radio input "true"
click at [346, 296] on button "Next" at bounding box center [338, 285] width 92 height 23
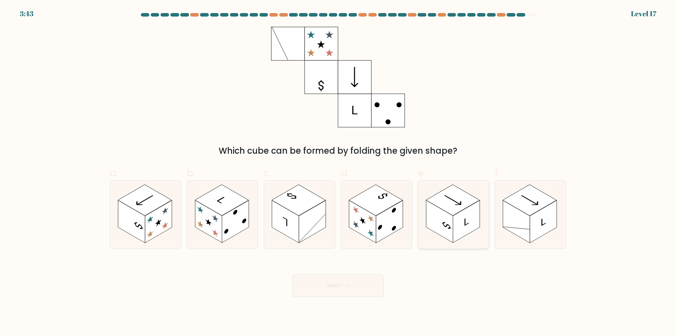
click at [439, 197] on rect at bounding box center [453, 200] width 54 height 31
click at [339, 173] on input "e." at bounding box center [338, 170] width 0 height 5
radio input "true"
click at [347, 286] on icon at bounding box center [345, 286] width 10 height 4
